Goal: Information Seeking & Learning: Learn about a topic

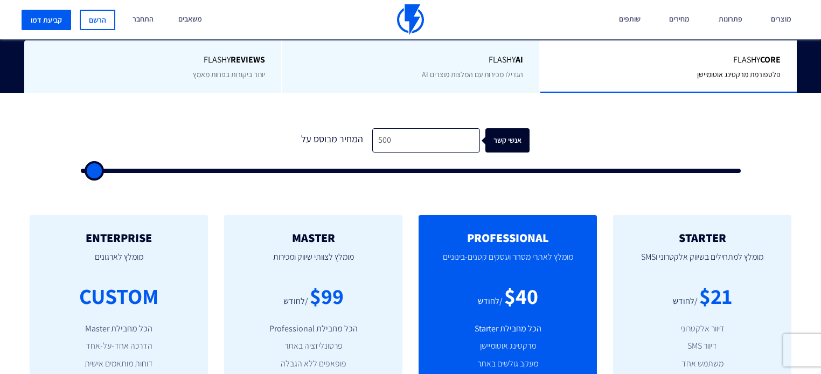
type input "500"
type input "2,000"
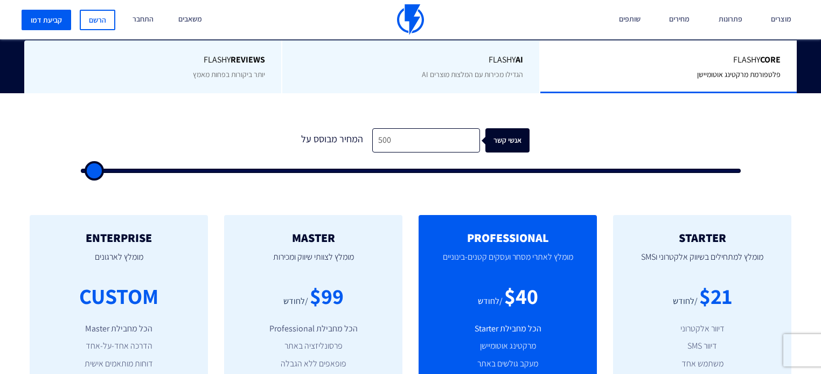
type input "2000"
type input "5,500"
type input "5500"
type input "8,000"
type input "8000"
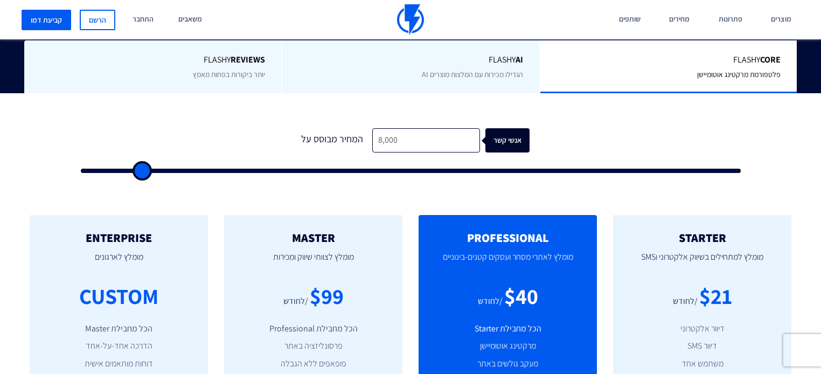
type input "10,500"
type input "10500"
type input "13,000"
type input "13000"
type input "17,000"
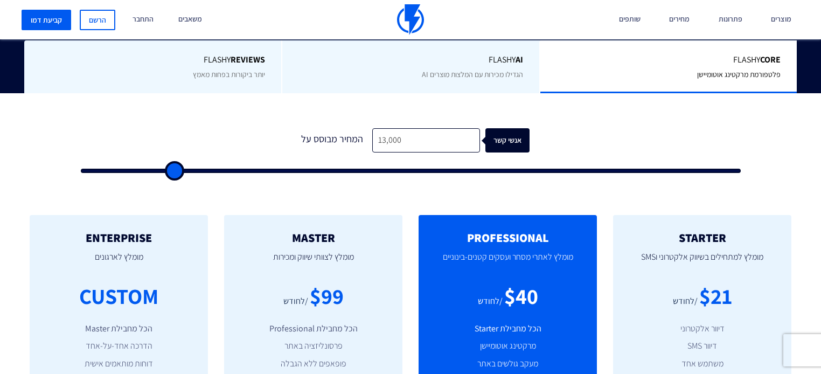
type input "17000"
type input "20,000"
type input "20000"
type input "21,000"
type input "21000"
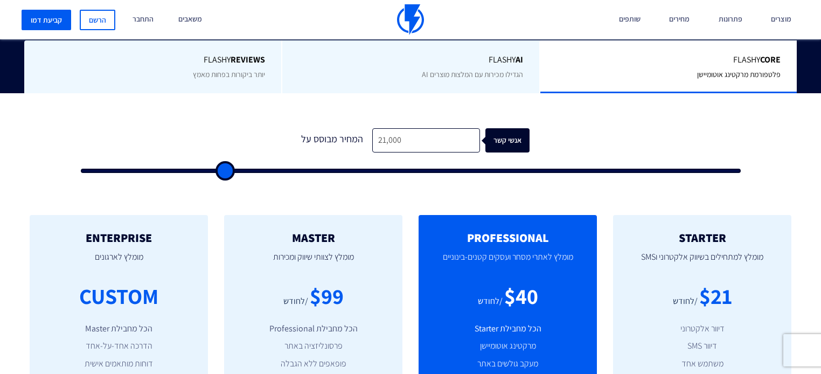
type input "21,500"
type input "21500"
type input "22,000"
type input "22000"
type input "23,000"
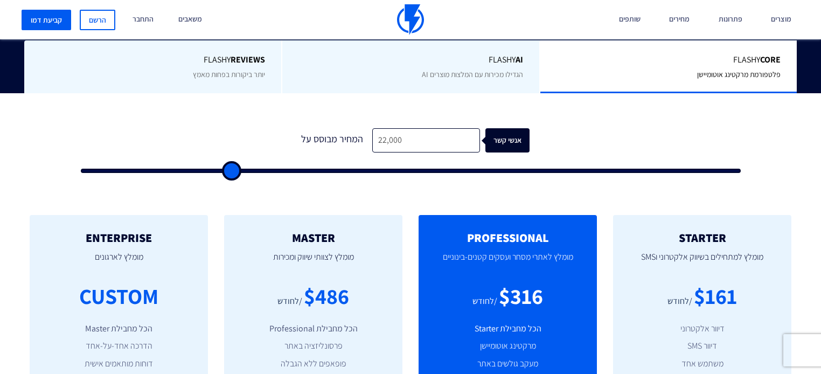
type input "23000"
type input "25,000"
type input "25000"
type input "26,500"
type input "26500"
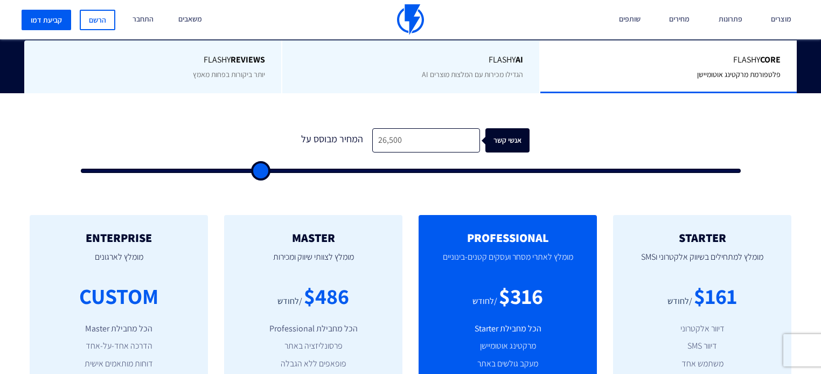
type input "27,500"
type input "27500"
type input "28,500"
type input "28500"
type input "29,500"
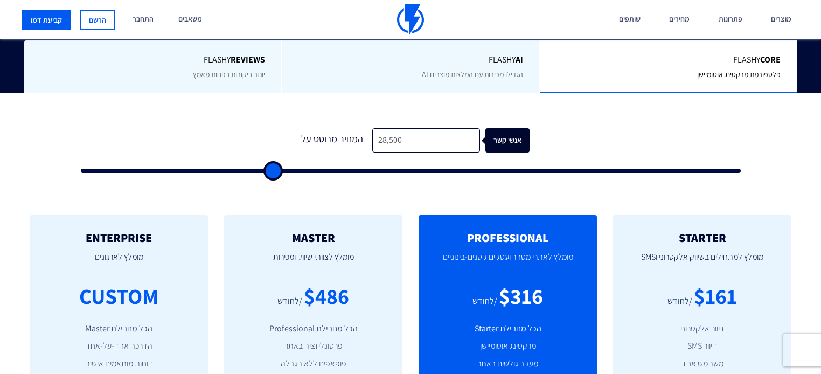
type input "29500"
type input "30,500"
type input "30500"
type input "31,500"
type input "31500"
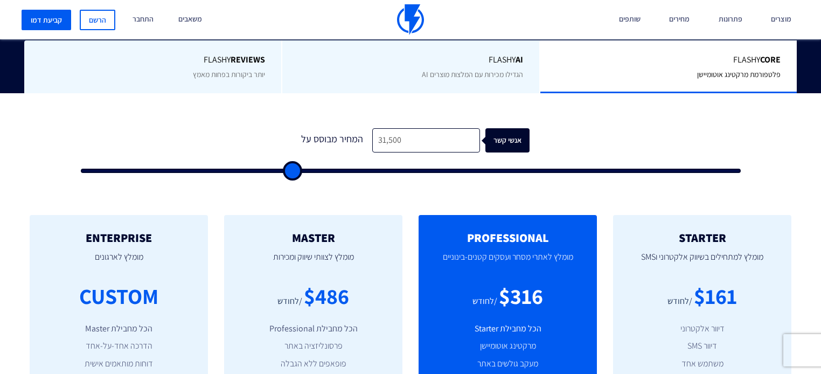
type input "32,500"
type input "32500"
type input "36,500"
type input "36500"
type input "38,000"
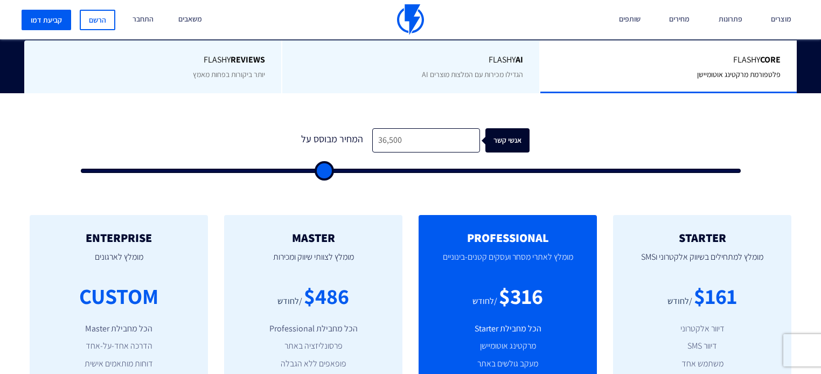
type input "38000"
type input "39,000"
type input "39000"
type input "39,500"
type input "39500"
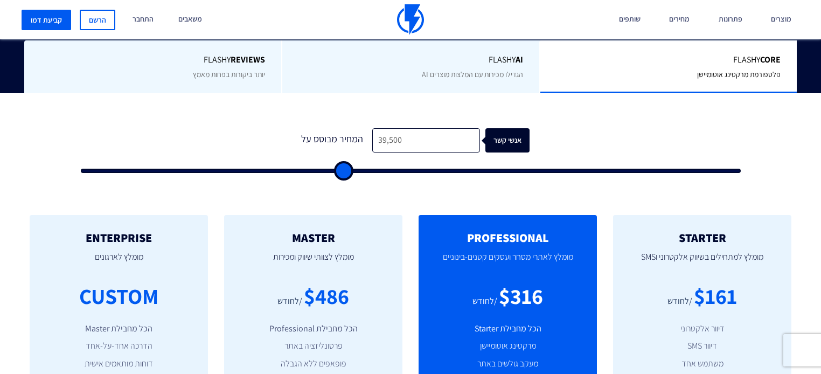
type input "40,000"
type input "40000"
type input "40,500"
type input "40500"
type input "41,000"
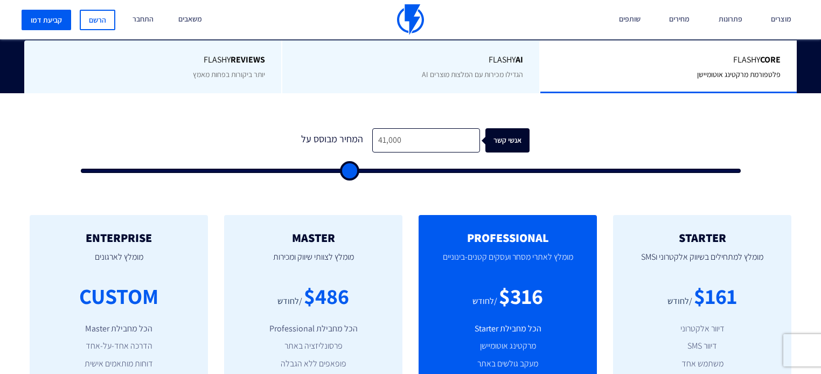
type input "41000"
type input "41,500"
type input "41500"
type input "42,000"
type input "42000"
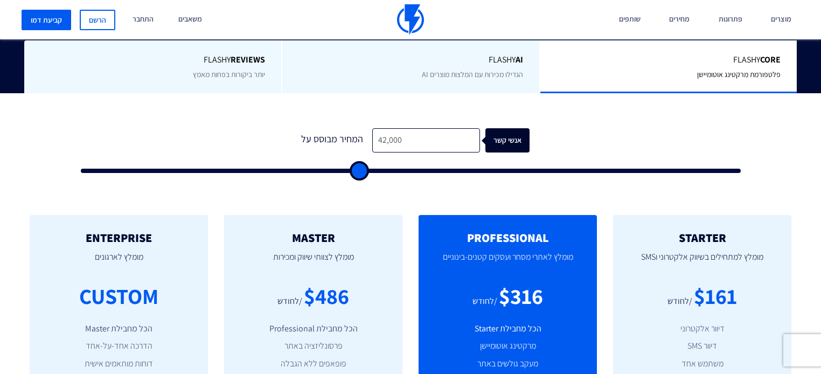
type input "42,500"
type input "42500"
type input "43,000"
type input "43000"
type input "43,500"
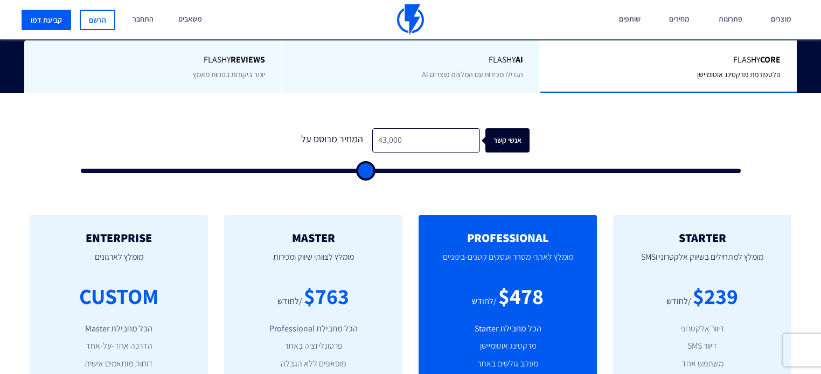
type input "43500"
type input "44,000"
type input "44000"
type input "44,500"
type input "44500"
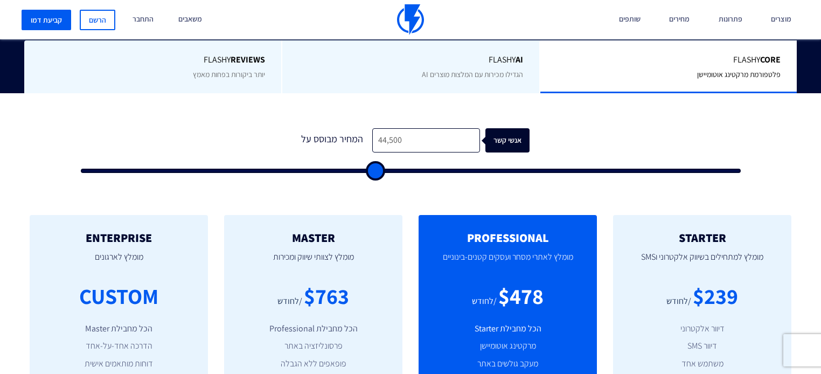
type input "45,000"
type input "45000"
type input "45,500"
type input "45500"
type input "46,000"
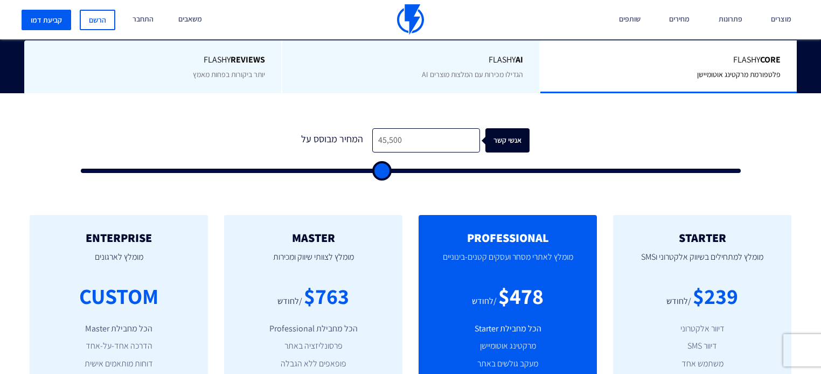
type input "46000"
type input "46,500"
type input "46500"
type input "47,000"
type input "47000"
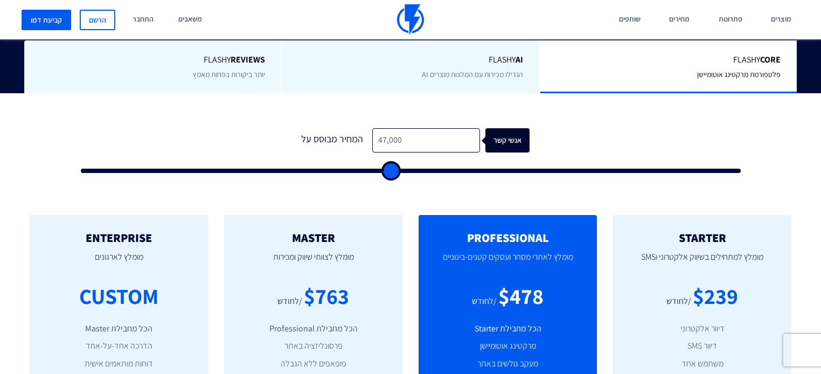
type input "48,000"
type input "48000"
type input "48,500"
type input "48500"
type input "49,000"
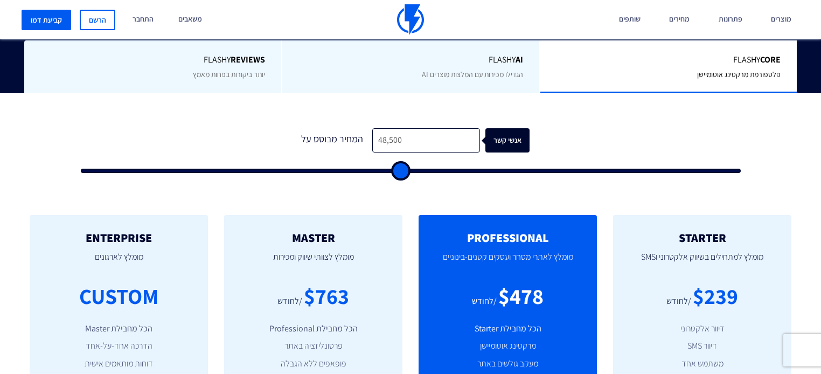
type input "49000"
type input "50,000"
type input "50000"
type input "50,500"
type input "50500"
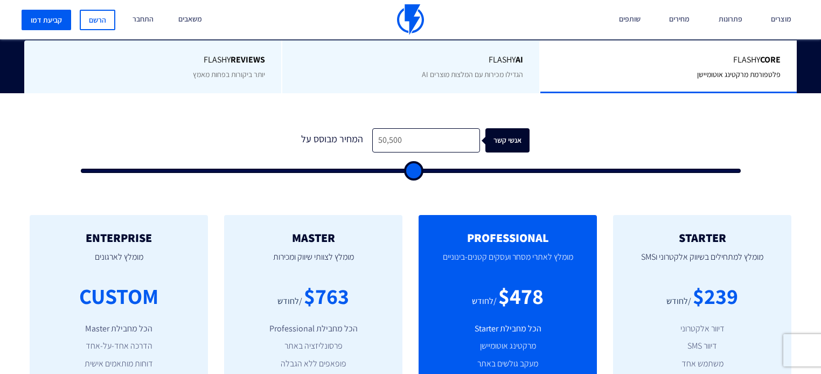
type input "52,000"
type input "52000"
type input "53,000"
type input "53000"
type input "54,500"
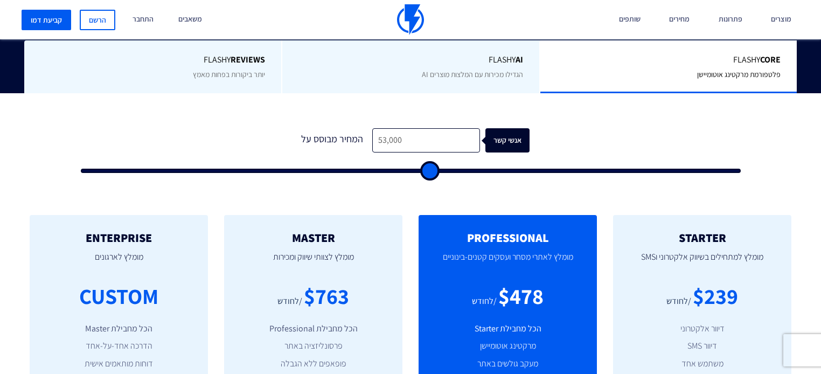
type input "54500"
type input "55,000"
type input "55000"
type input "55,500"
type input "55500"
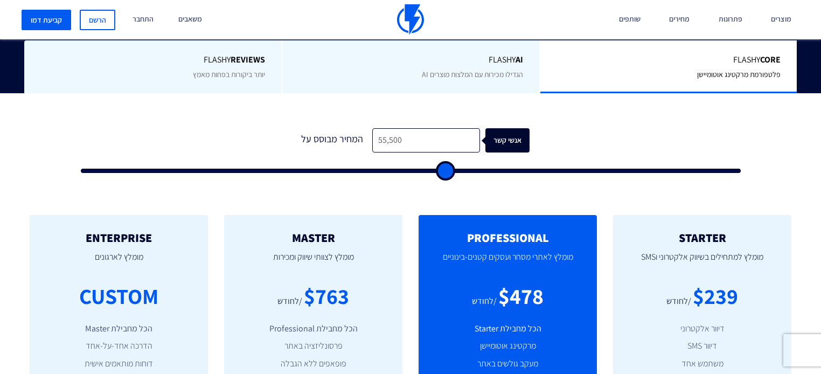
type input "57,000"
type input "57000"
type input "57,500"
type input "57500"
type input "58,500"
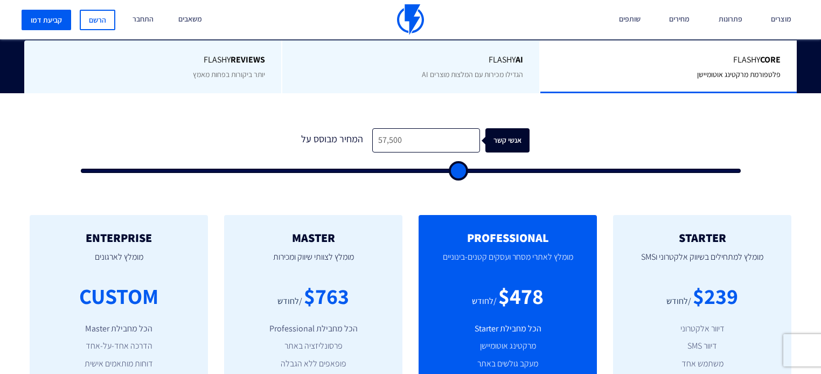
type input "58500"
type input "59,000"
type input "59000"
type input "59,500"
type input "59500"
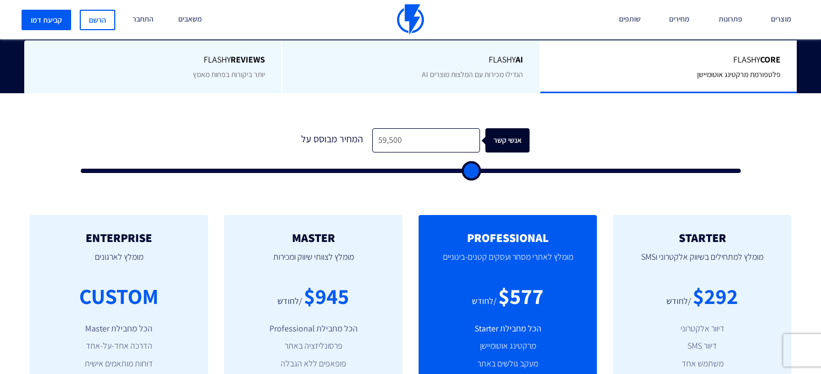
type input "59,000"
type input "59000"
type input "58,500"
type input "58500"
type input "58,000"
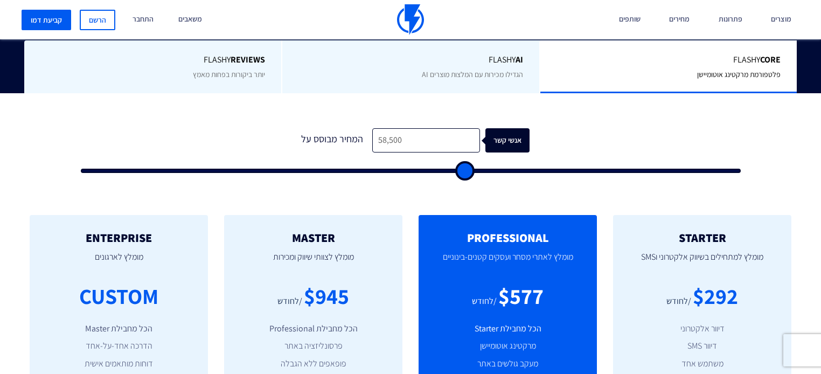
type input "58000"
type input "57,500"
type input "57500"
type input "56,500"
type input "56500"
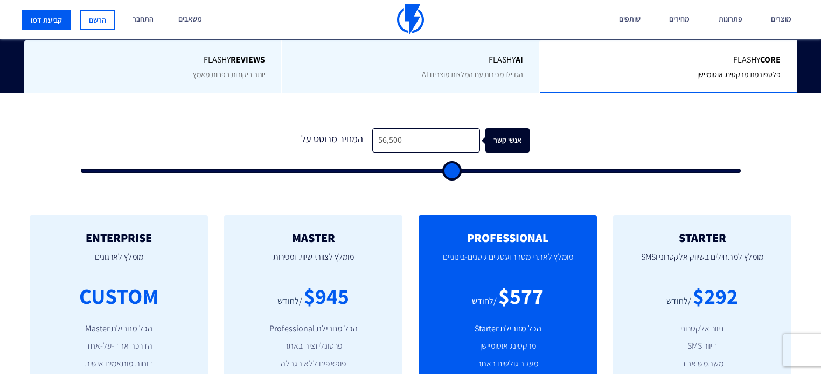
type input "56,000"
type input "56000"
type input "55,500"
type input "55500"
type input "55,000"
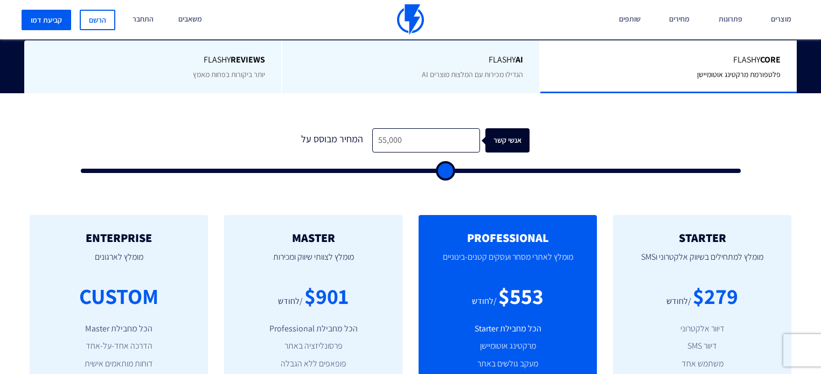
type input "55000"
type input "54,500"
type input "54500"
type input "54,000"
type input "54000"
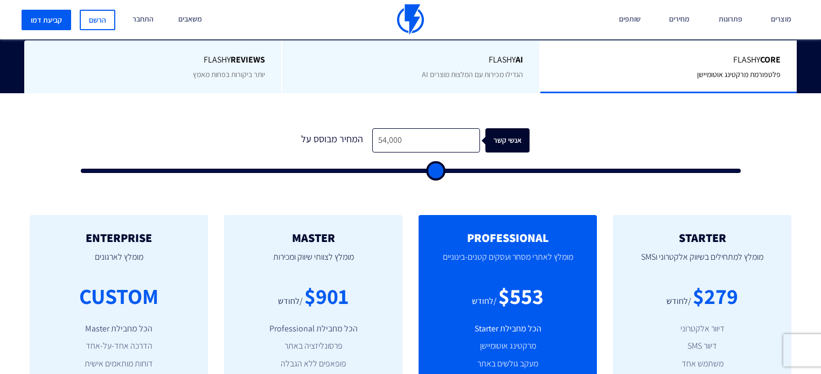
type input "53,500"
type input "53500"
type input "52,500"
type input "52500"
type input "52,000"
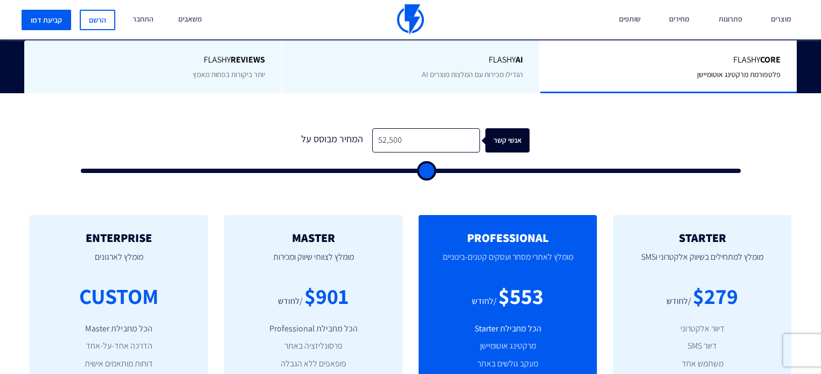
type input "52000"
type input "51,500"
type input "51500"
type input "51,000"
type input "51000"
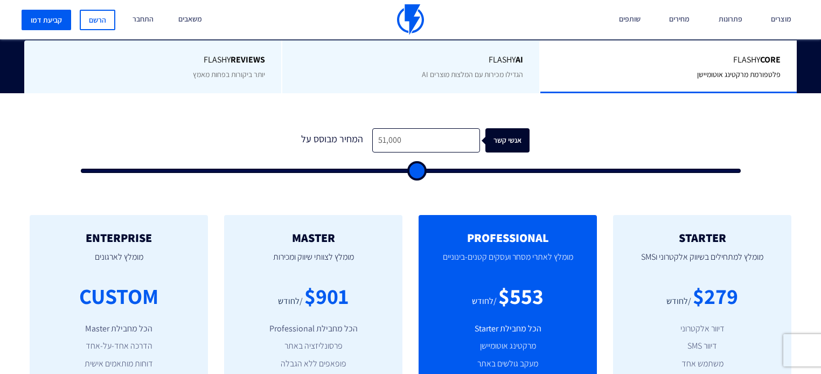
type input "50,500"
type input "50500"
type input "49,000"
type input "49000"
type input "48,000"
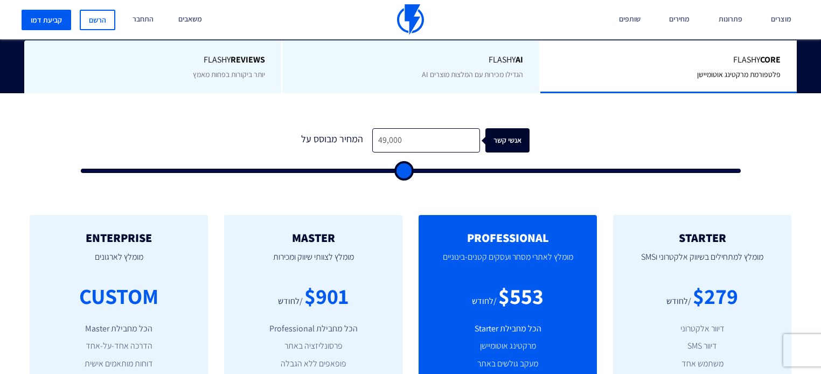
type input "48000"
type input "47,500"
type input "47500"
type input "46,500"
type input "46500"
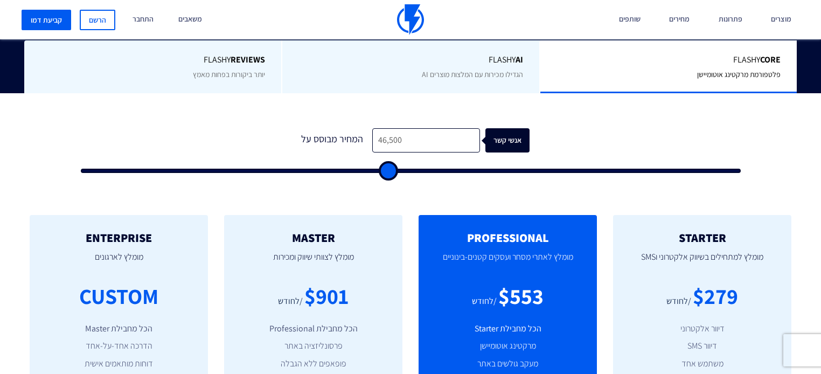
type input "46,000"
type input "46000"
type input "45,500"
type input "45500"
type input "44,500"
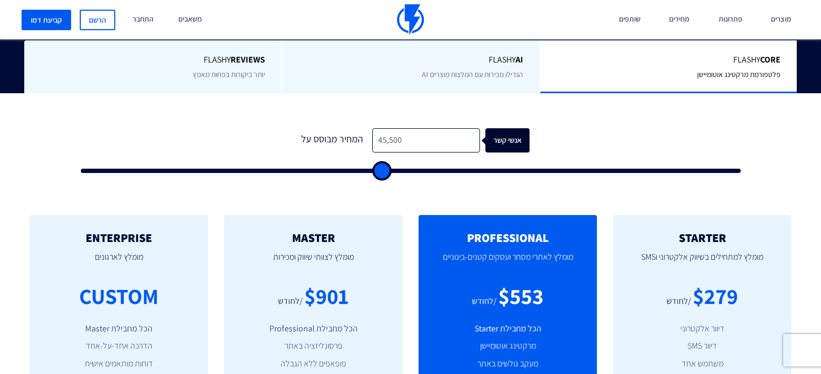
type input "44500"
type input "43,500"
type input "43500"
type input "43,000"
type input "43000"
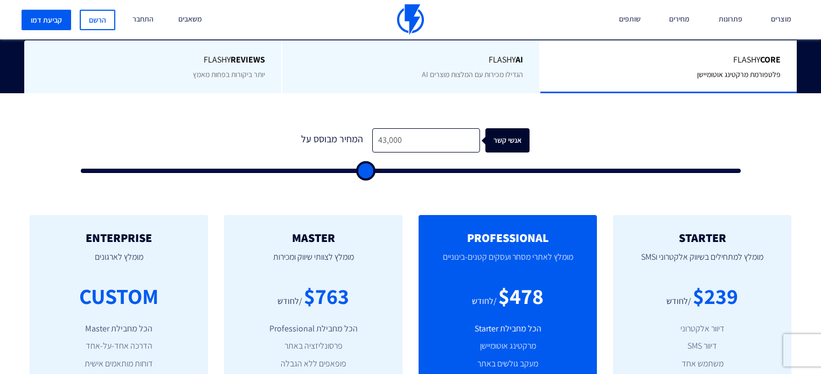
type input "42,500"
type input "42500"
type input "42,000"
type input "42000"
type input "41,500"
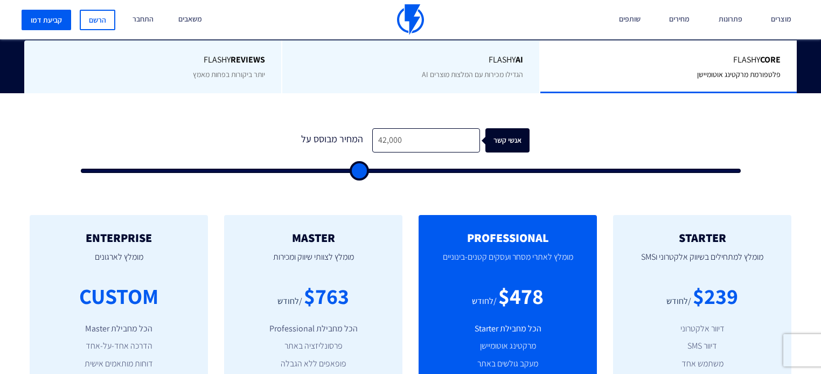
type input "41500"
type input "41,000"
type input "41000"
type input "40,500"
type input "40500"
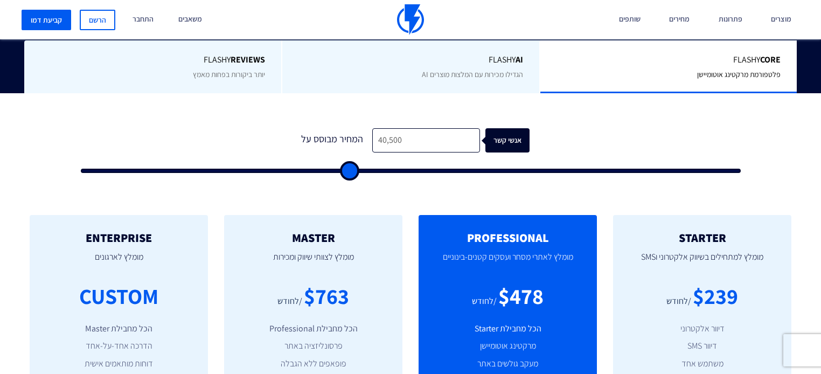
type input "39,500"
type input "39500"
type input "39,000"
type input "39000"
type input "38,000"
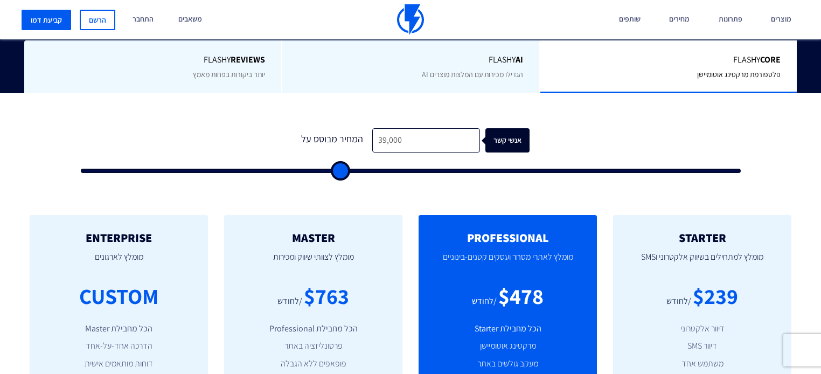
type input "38000"
type input "37,500"
type input "37500"
type input "36,500"
type input "36500"
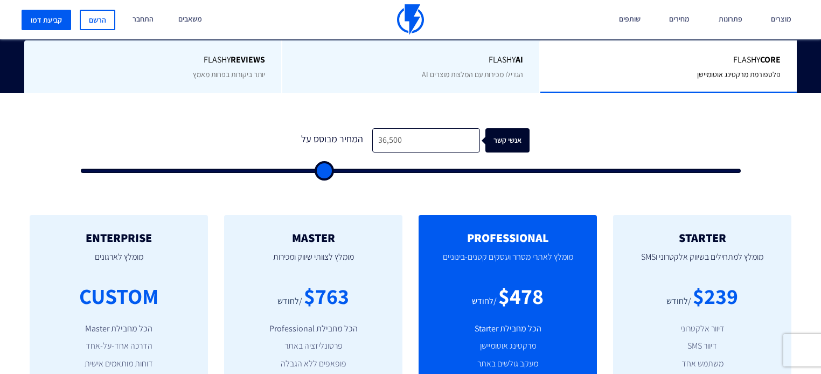
type input "36,000"
type input "36000"
type input "35,000"
type input "35000"
type input "34,500"
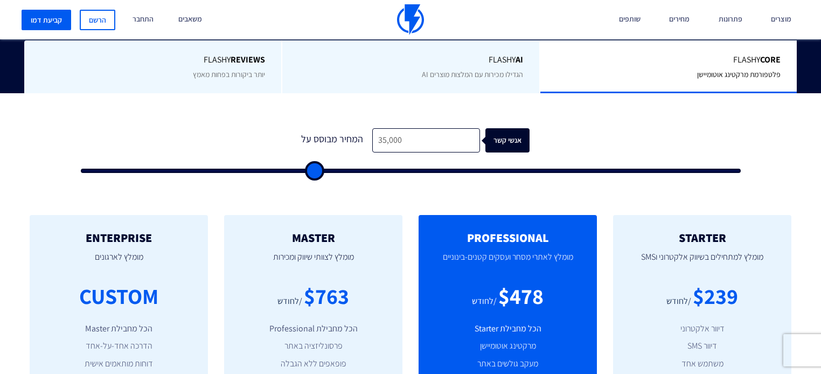
type input "34500"
type input "33,500"
type input "33500"
type input "32,500"
type input "32500"
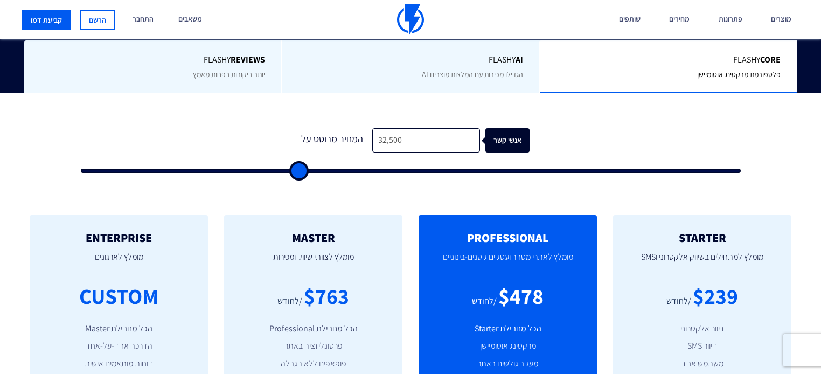
type input "32,000"
type input "32000"
type input "31,500"
type input "31500"
type input "31,000"
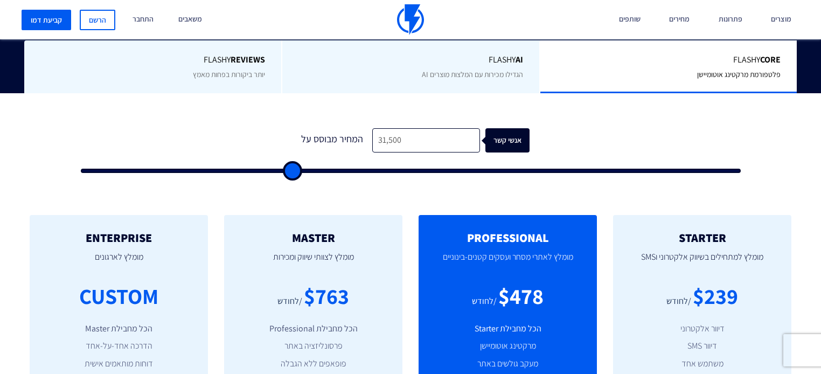
type input "31000"
type input "30,500"
type input "30500"
type input "30,000"
type input "30000"
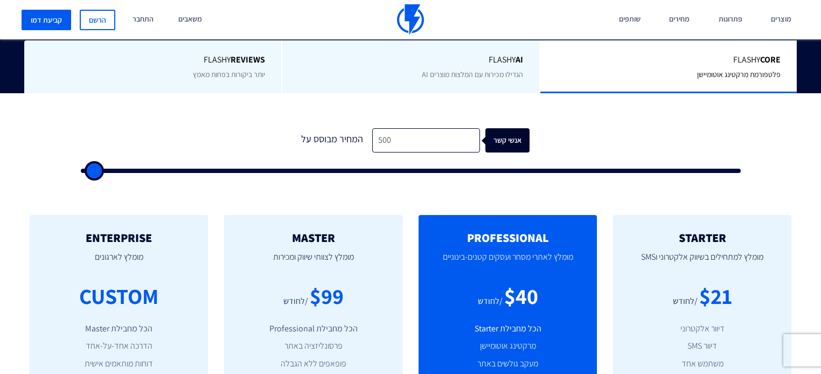
drag, startPoint x: 89, startPoint y: 141, endPoint x: 22, endPoint y: 159, distance: 69.9
click at [81, 169] on input "range" at bounding box center [411, 171] width 660 height 4
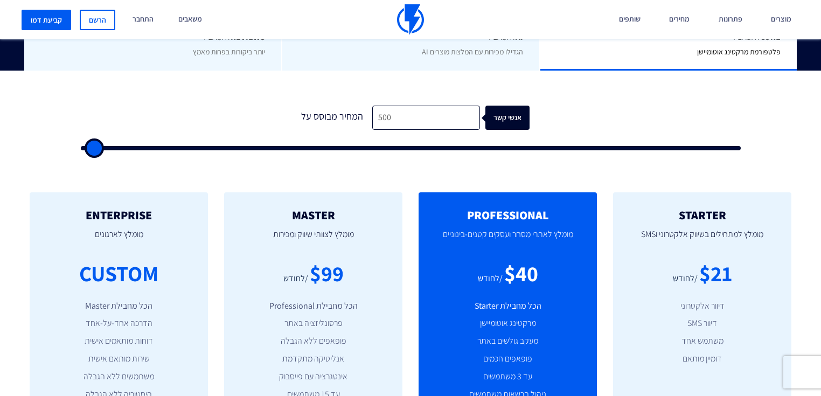
scroll to position [259, 0]
